Goal: Information Seeking & Learning: Learn about a topic

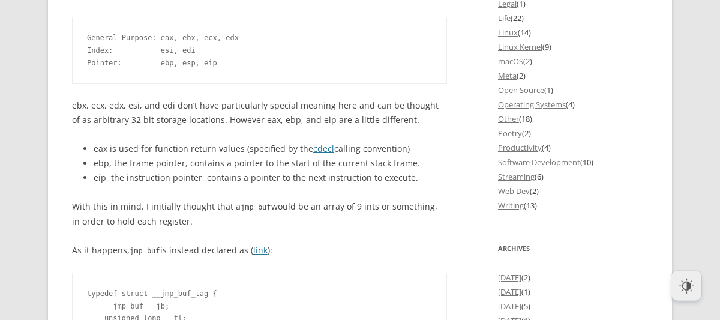
scroll to position [1411, 0]
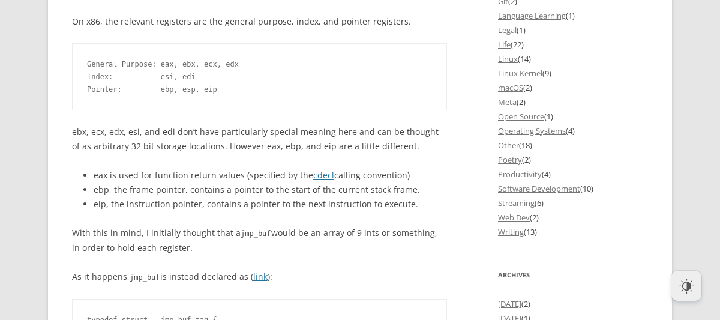
click at [290, 226] on p "With this in mind, I initially thought that a jmp_buf would be an array of 9 in…" at bounding box center [259, 240] width 375 height 29
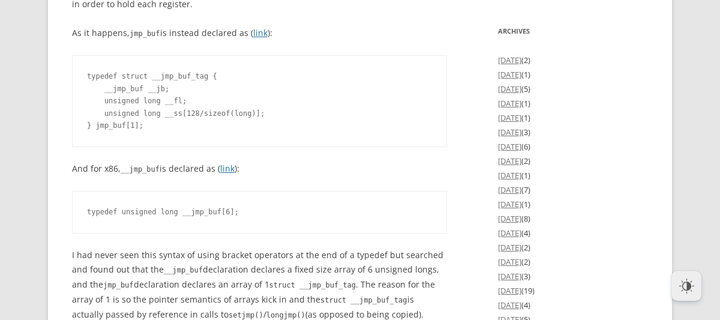
scroll to position [1680, 0]
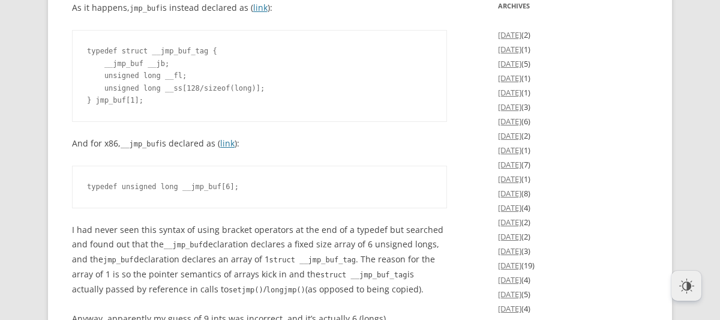
click at [191, 82] on pre "typedef struct __jmp_buf_tag { __jmp_buf __jb; unsigned long __fl; unsigned lon…" at bounding box center [259, 76] width 375 height 92
click at [190, 80] on pre "typedef struct __jmp_buf_tag { __jmp_buf __jb; unsigned long __fl; unsigned lon…" at bounding box center [259, 76] width 375 height 92
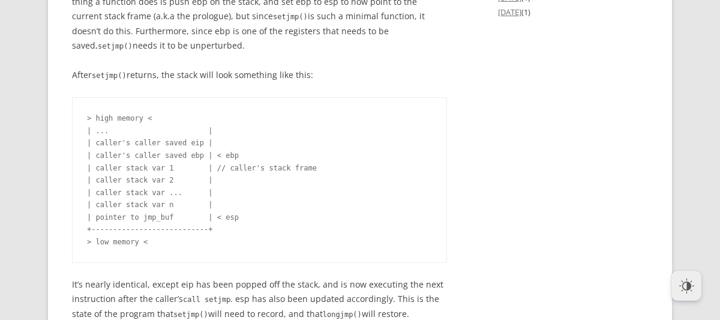
scroll to position [2487, 0]
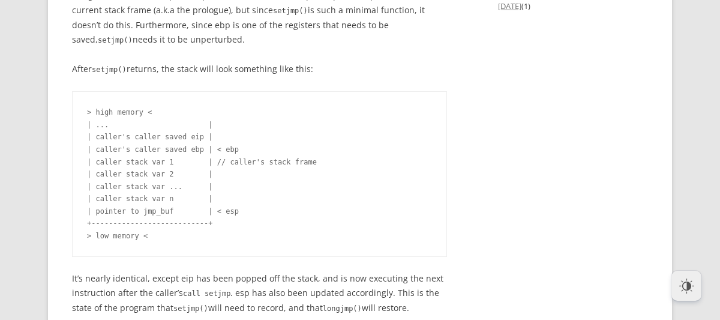
click at [124, 211] on pre "> high memory < | ... | | caller's caller saved eip | | caller's caller saved e…" at bounding box center [259, 174] width 375 height 166
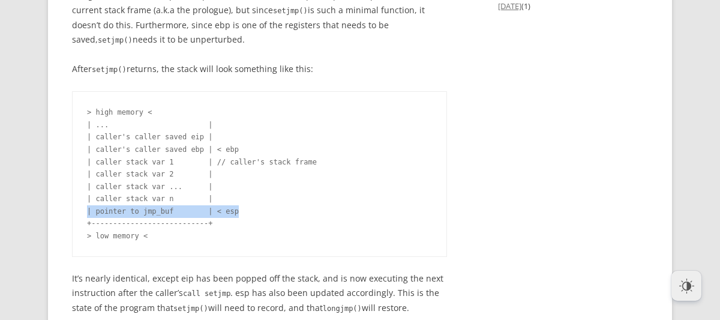
click at [124, 211] on pre "> high memory < | ... | | caller's caller saved eip | | caller's caller saved e…" at bounding box center [259, 174] width 375 height 166
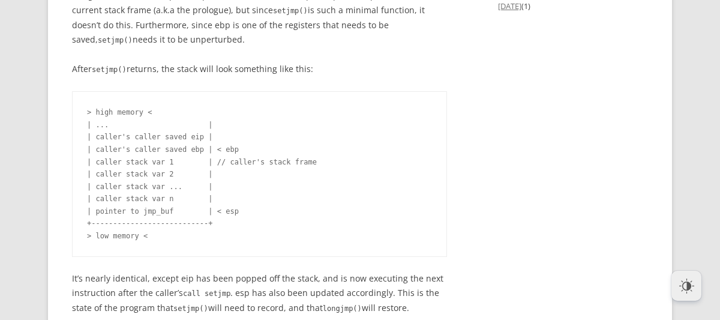
click at [214, 235] on pre "> high memory < | ... | | caller's caller saved eip | | caller's caller saved e…" at bounding box center [259, 174] width 375 height 166
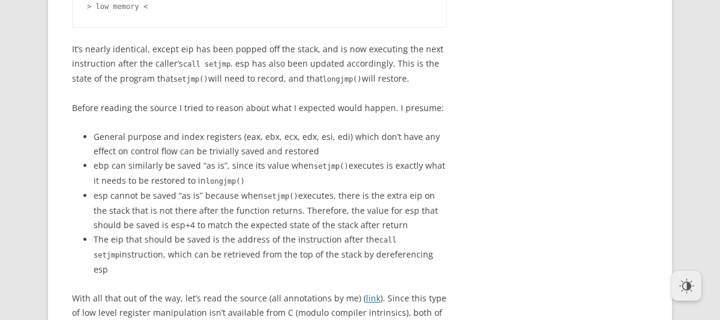
scroll to position [2722, 0]
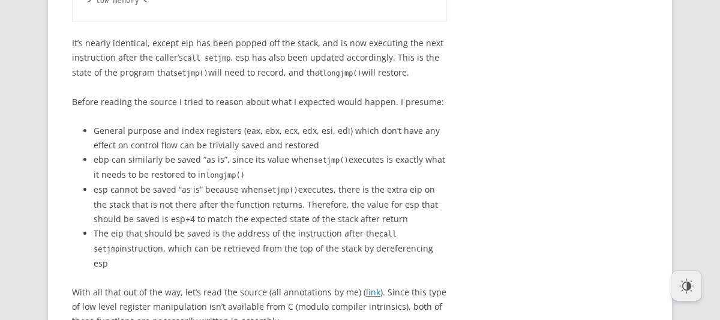
click at [296, 251] on li "The eip that should be saved is the address of the instruction after the call s…" at bounding box center [270, 248] width 353 height 44
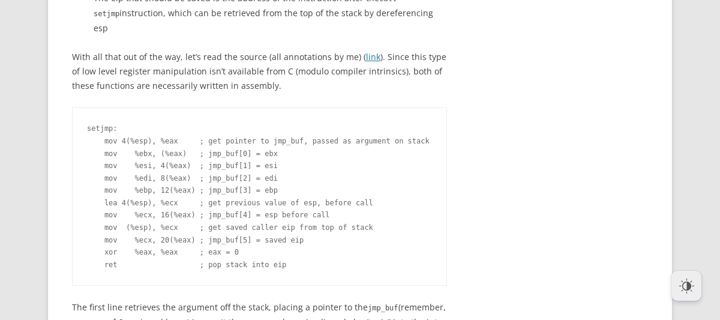
scroll to position [2991, 0]
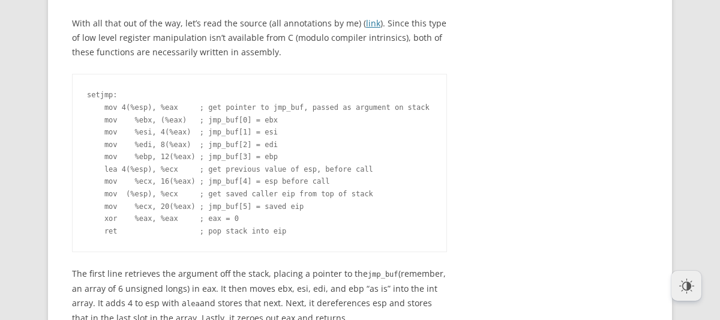
click at [275, 110] on pre "setjmp: mov 4(%esp), %eax ; get pointer to jmp_buf, passed as argument on stack…" at bounding box center [259, 163] width 375 height 178
click at [238, 109] on pre "setjmp: mov 4(%esp), %eax ; get pointer to jmp_buf, passed as argument on stack…" at bounding box center [259, 163] width 375 height 178
click at [272, 109] on pre "setjmp: mov 4(%esp), %eax ; get pointer to jmp_buf, passed as argument on stack…" at bounding box center [259, 163] width 375 height 178
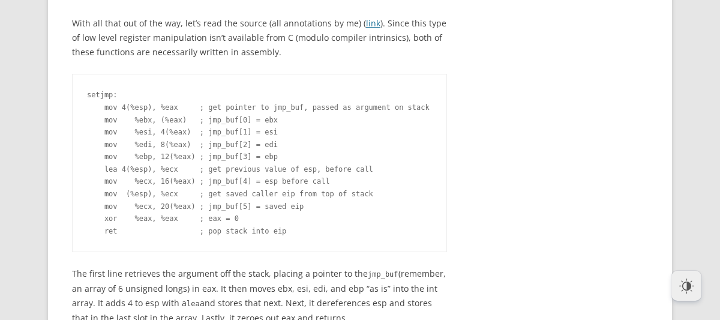
click at [272, 123] on pre "setjmp: mov 4(%esp), %eax ; get pointer to jmp_buf, passed as argument on stack…" at bounding box center [259, 163] width 375 height 178
click at [425, 124] on pre "setjmp: mov 4(%esp), %eax ; get pointer to jmp_buf, passed as argument on stack…" at bounding box center [259, 163] width 375 height 178
